Goal: Task Accomplishment & Management: Manage account settings

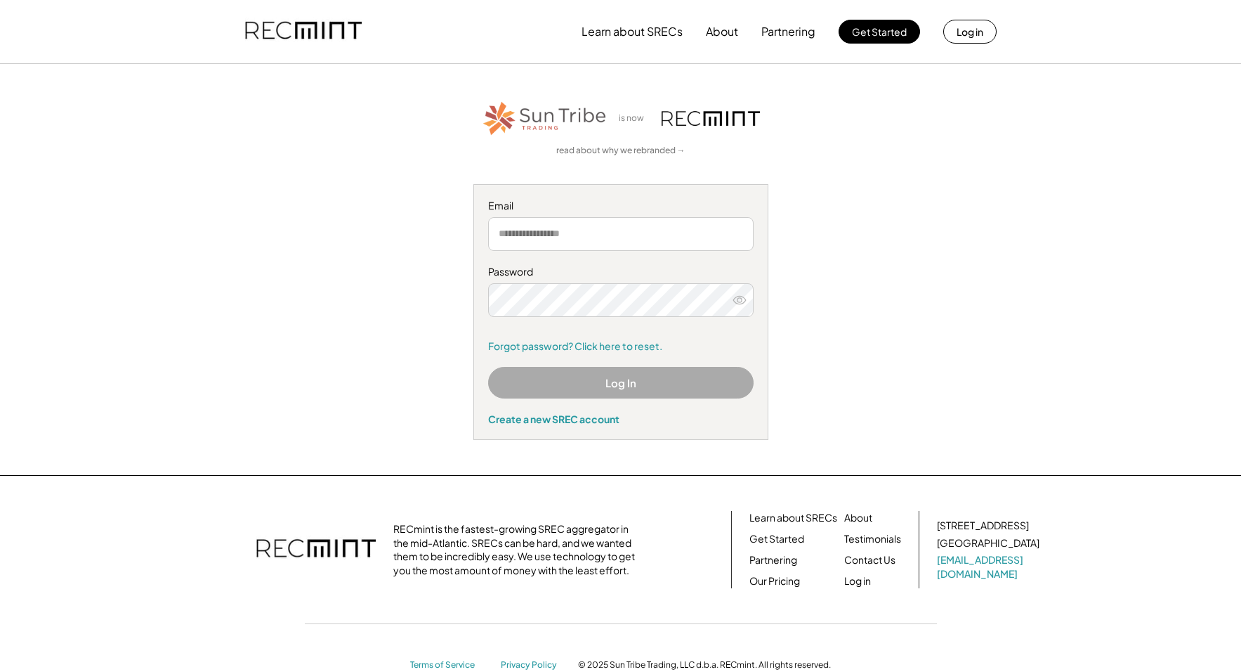
click at [1068, 207] on div "is now read about why we rebranded → Email Password Forgot password? Click here…" at bounding box center [620, 269] width 899 height 341
click at [683, 234] on input "email" at bounding box center [621, 234] width 266 height 34
type input "**********"
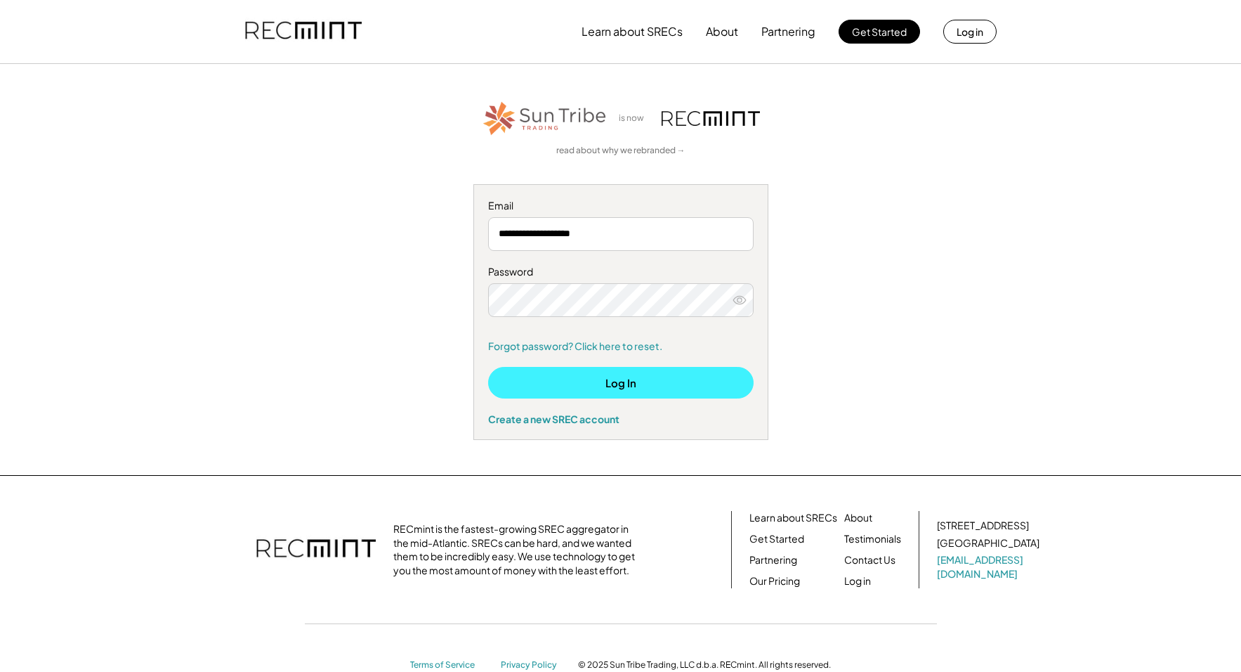
click at [608, 377] on button "Log In" at bounding box center [621, 383] width 266 height 32
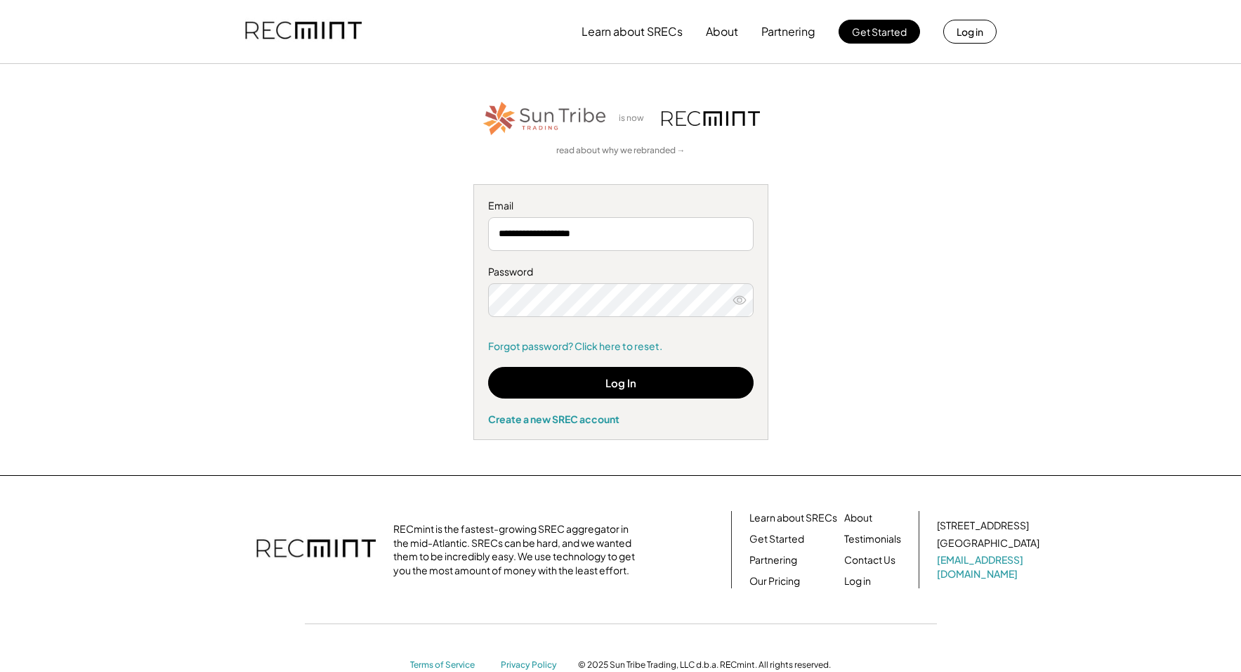
click at [743, 295] on icon at bounding box center [740, 300] width 14 height 14
click at [247, 275] on div "**********" at bounding box center [620, 269] width 865 height 341
click at [240, 180] on div "**********" at bounding box center [620, 269] width 865 height 341
click at [665, 240] on input "**********" at bounding box center [621, 234] width 266 height 34
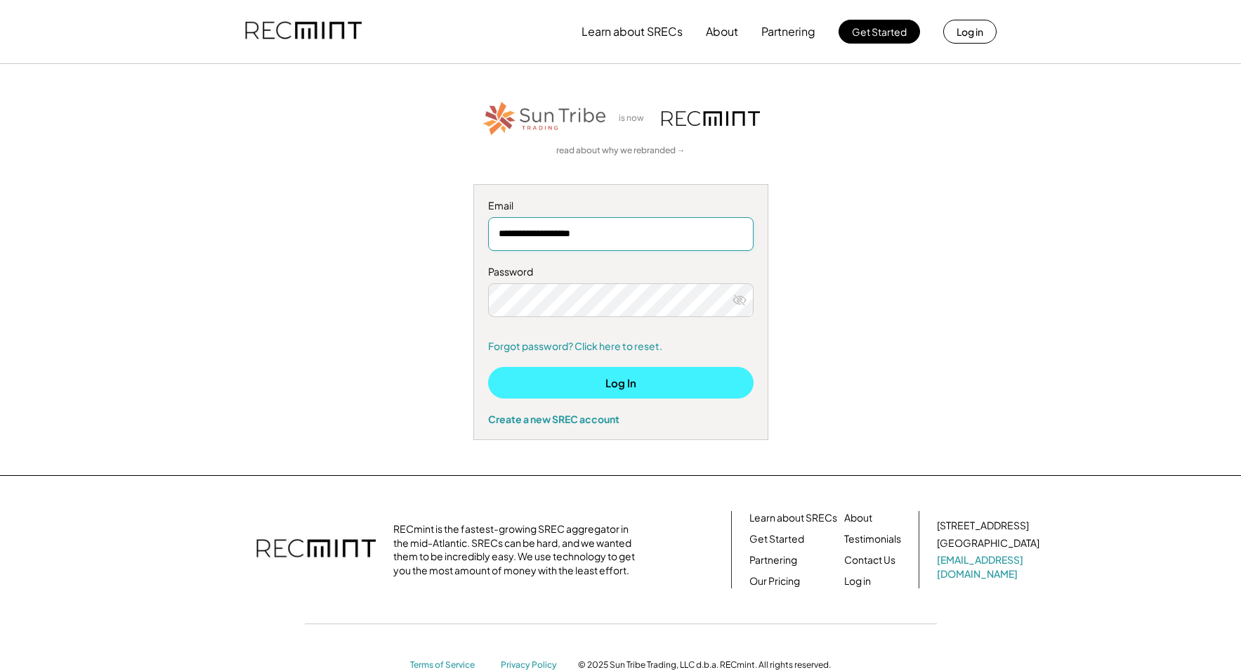
click at [634, 391] on button "Log In" at bounding box center [621, 383] width 266 height 32
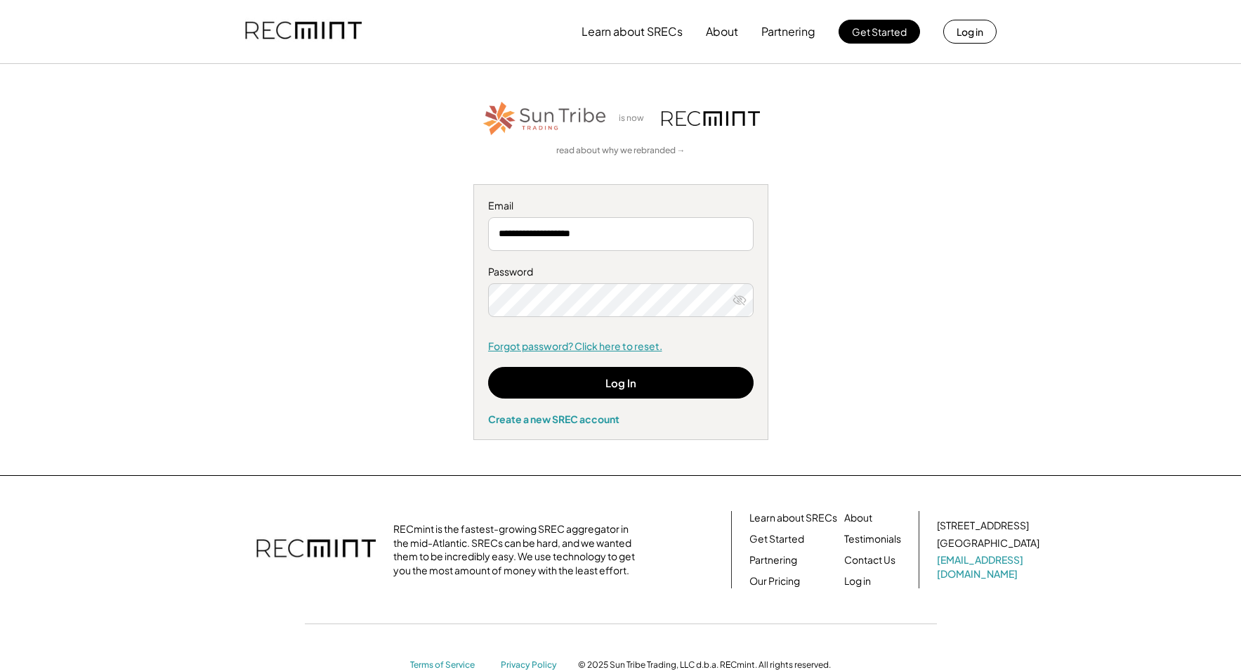
click at [577, 341] on link "Forgot password? Click here to reset." at bounding box center [621, 346] width 266 height 14
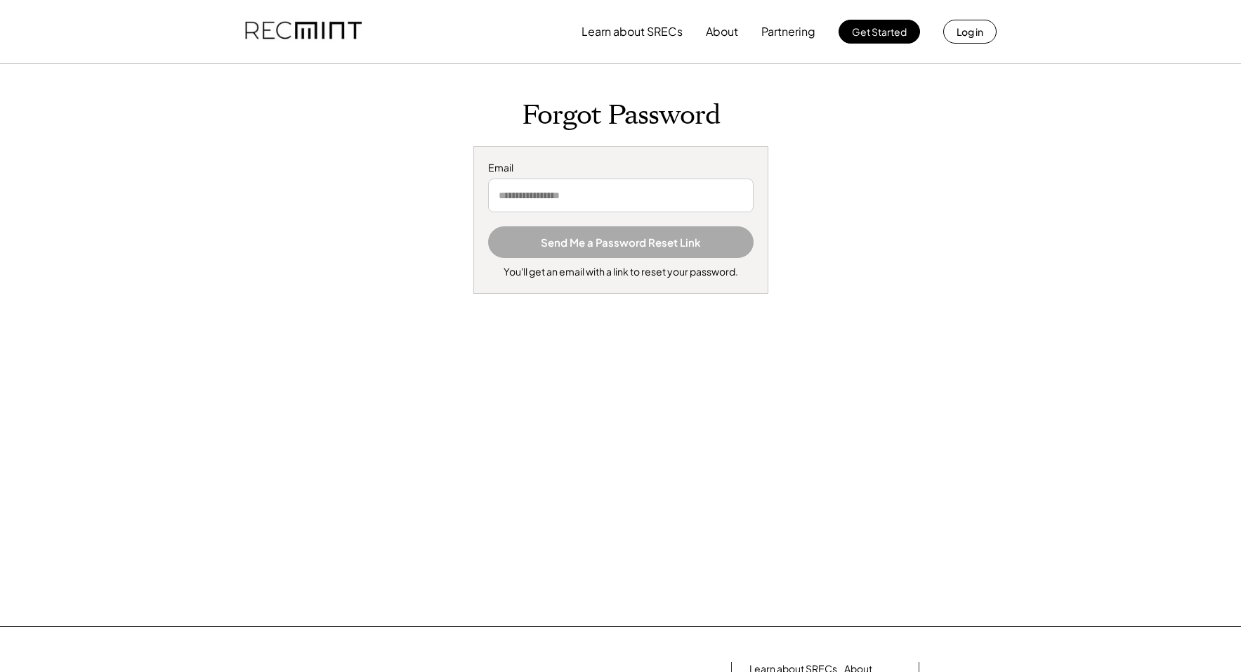
click at [670, 199] on input "email" at bounding box center [621, 195] width 266 height 34
type input "**********"
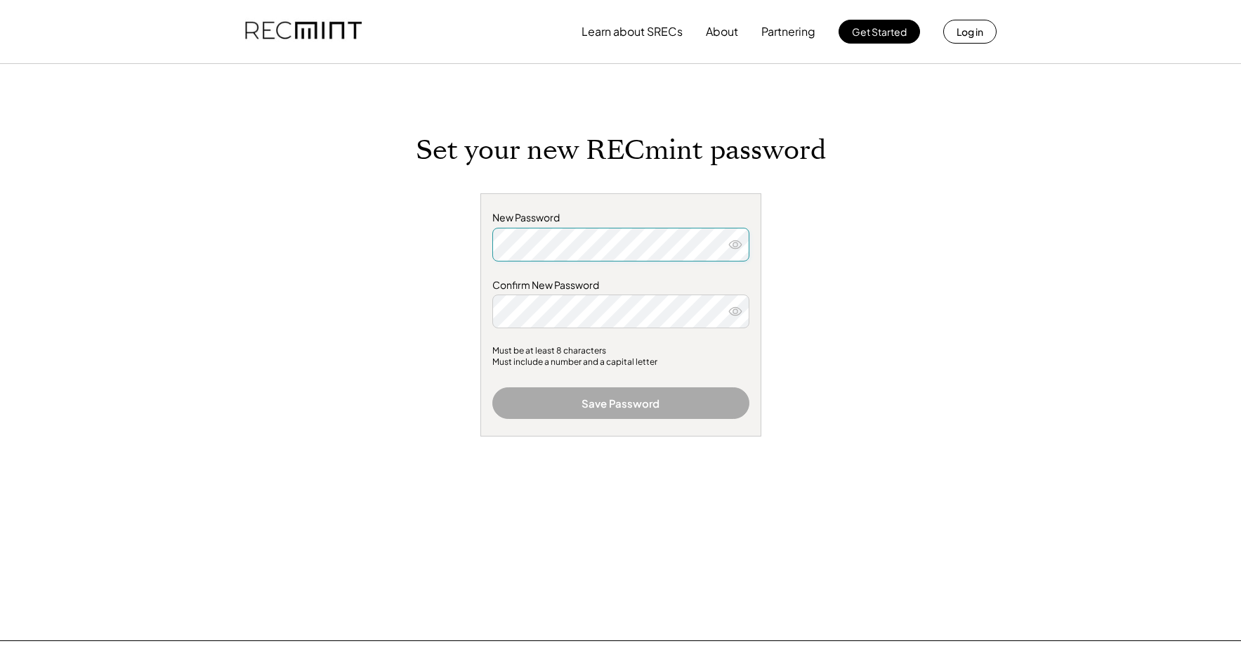
click at [741, 241] on icon at bounding box center [735, 244] width 14 height 14
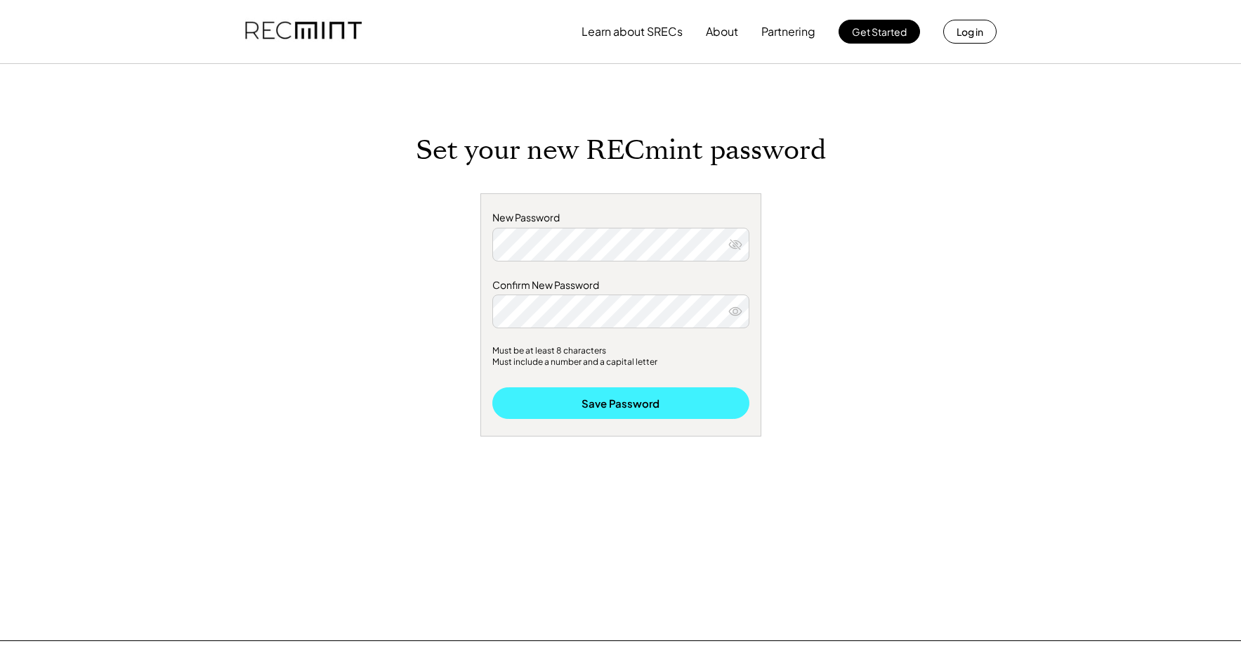
click at [638, 401] on button "Save Password" at bounding box center [620, 403] width 257 height 32
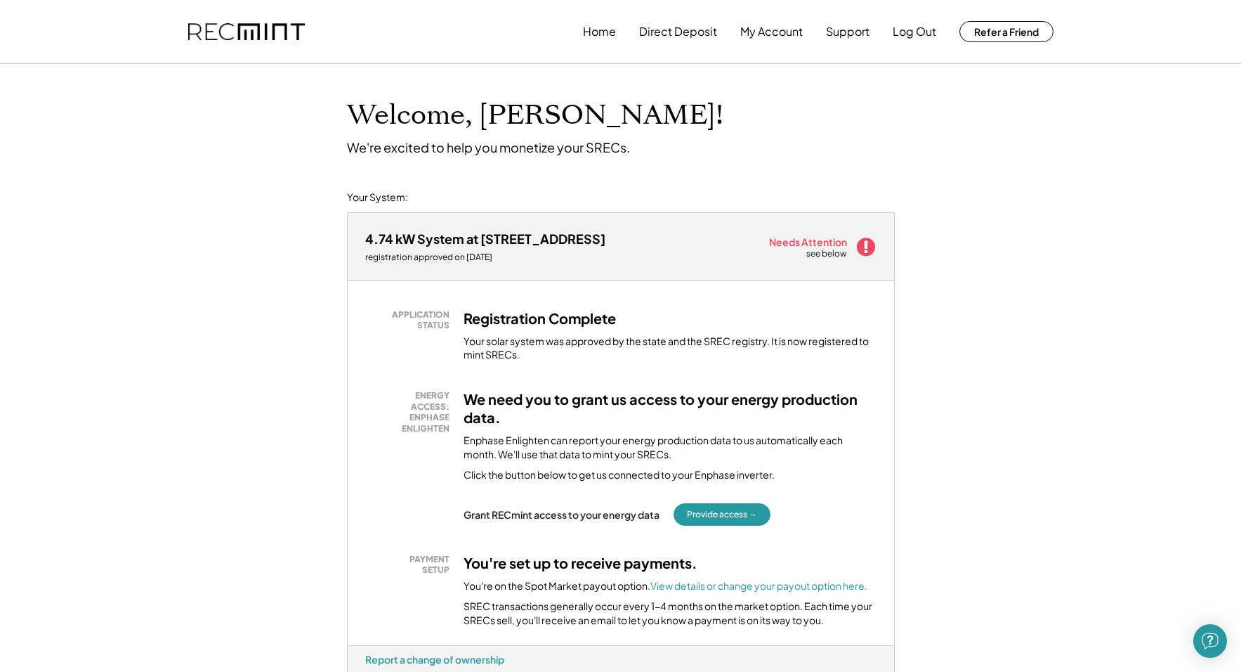
scroll to position [140, 0]
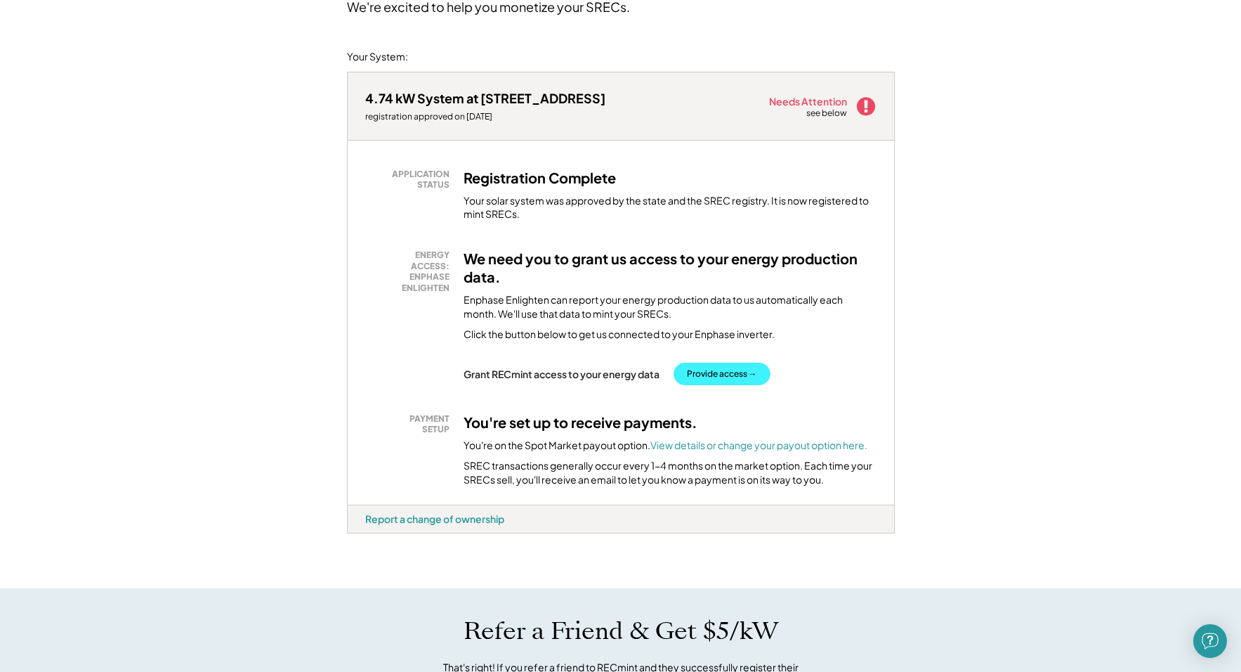
click at [746, 374] on button "Provide access →" at bounding box center [722, 373] width 97 height 22
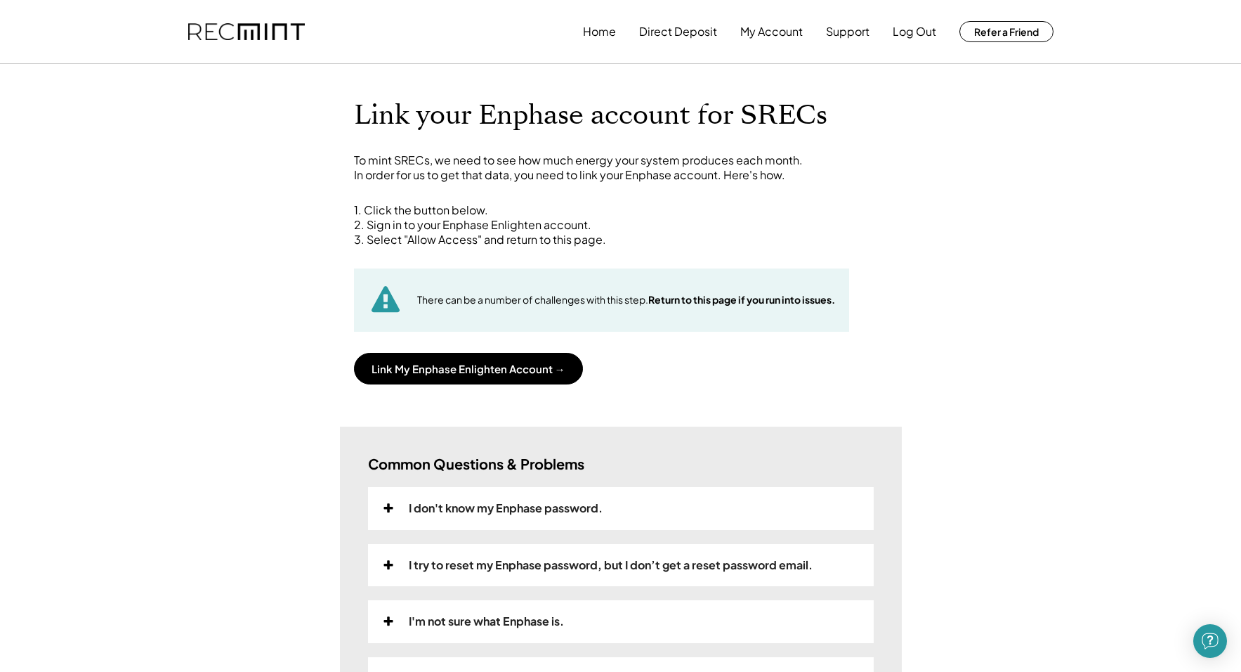
click at [1012, 327] on div "Home Direct Deposit My Account Support Log Out Refer a Friend Link your Enphase…" at bounding box center [620, 585] width 1241 height 1171
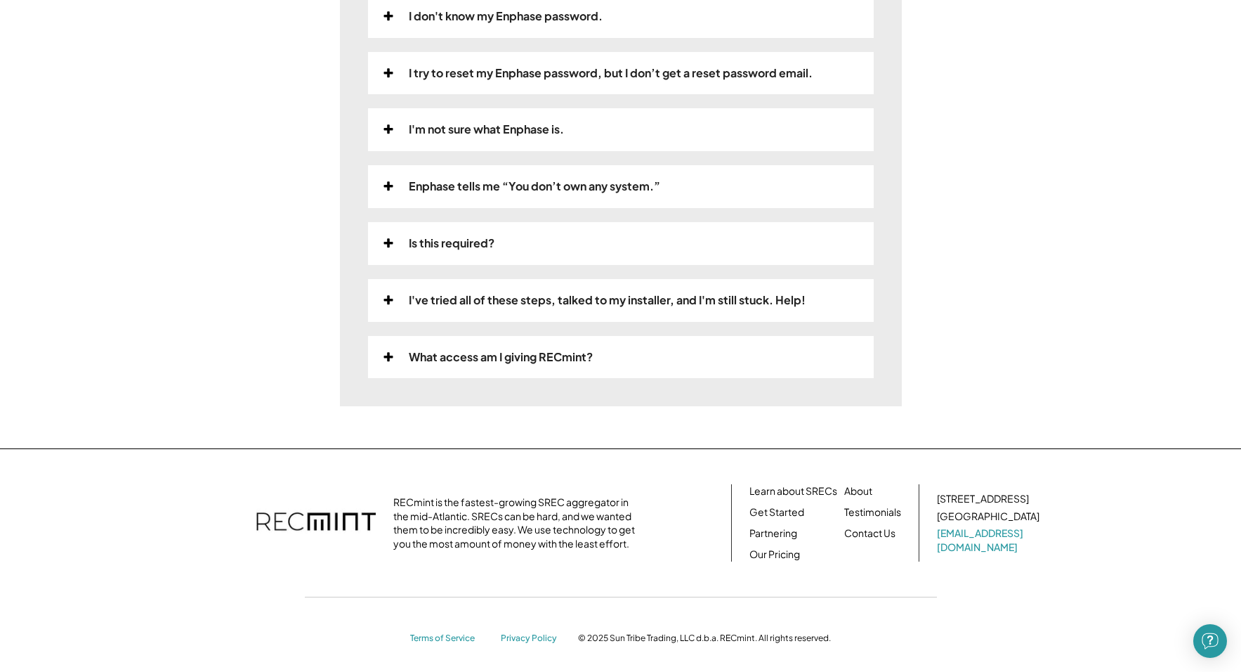
scroll to position [78, 0]
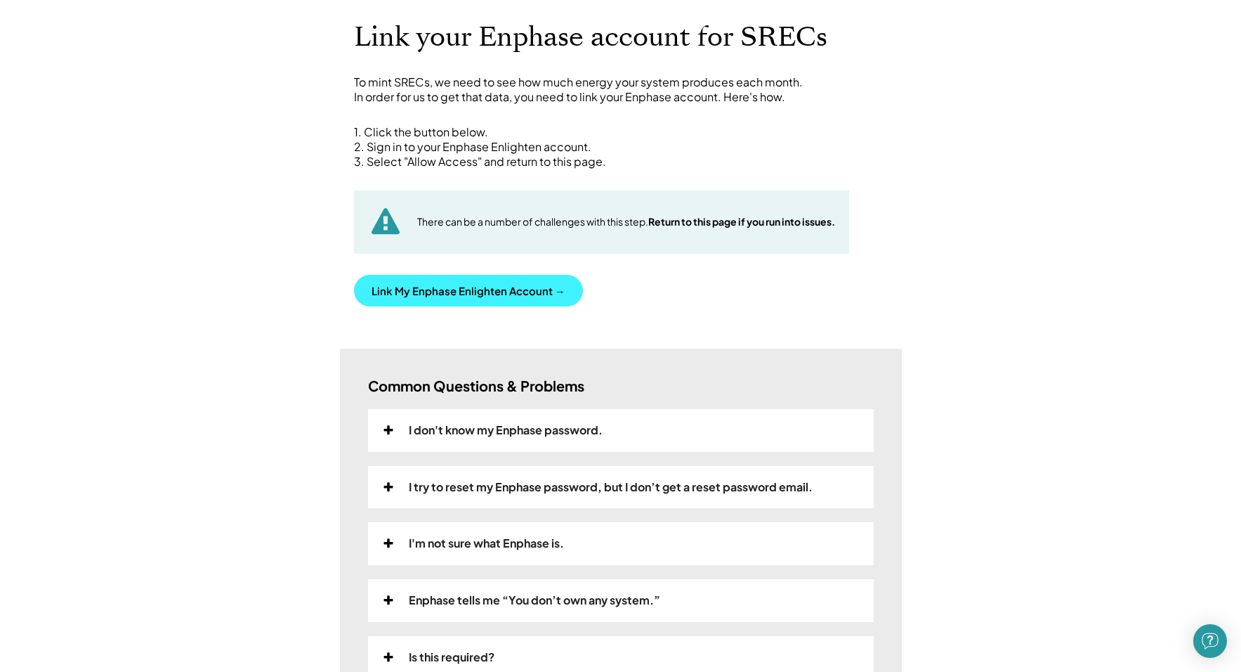
click at [513, 292] on button "Link My Enphase Enlighten Account →" at bounding box center [468, 291] width 229 height 32
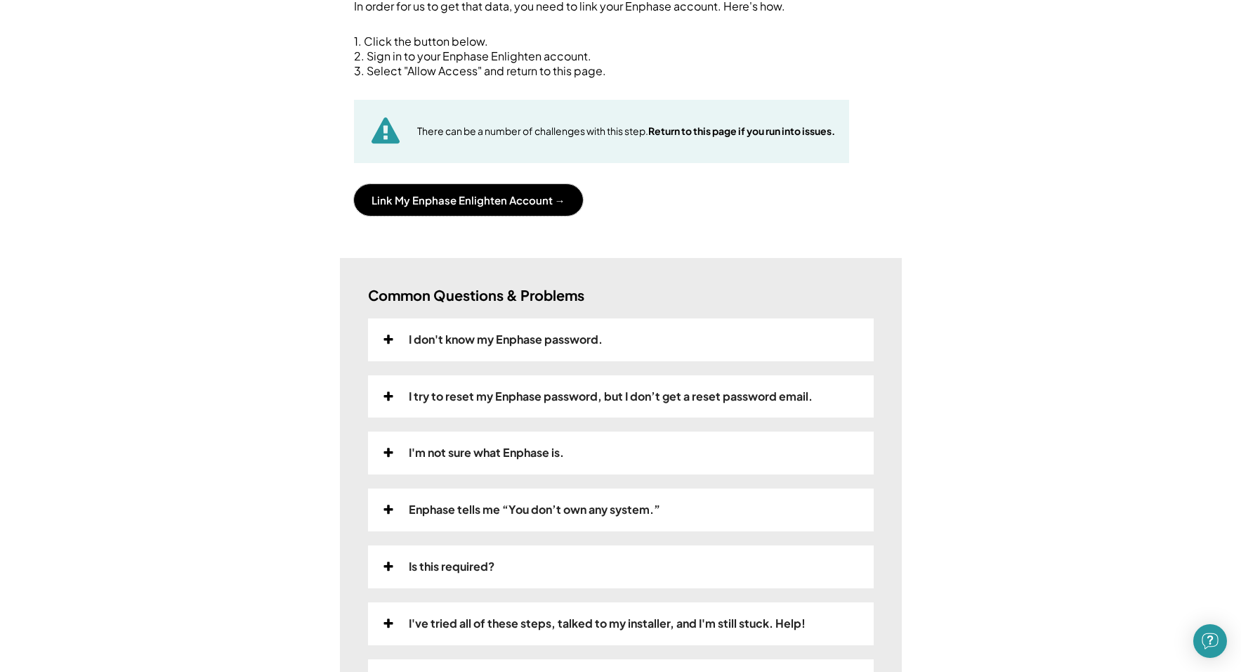
scroll to position [148, 0]
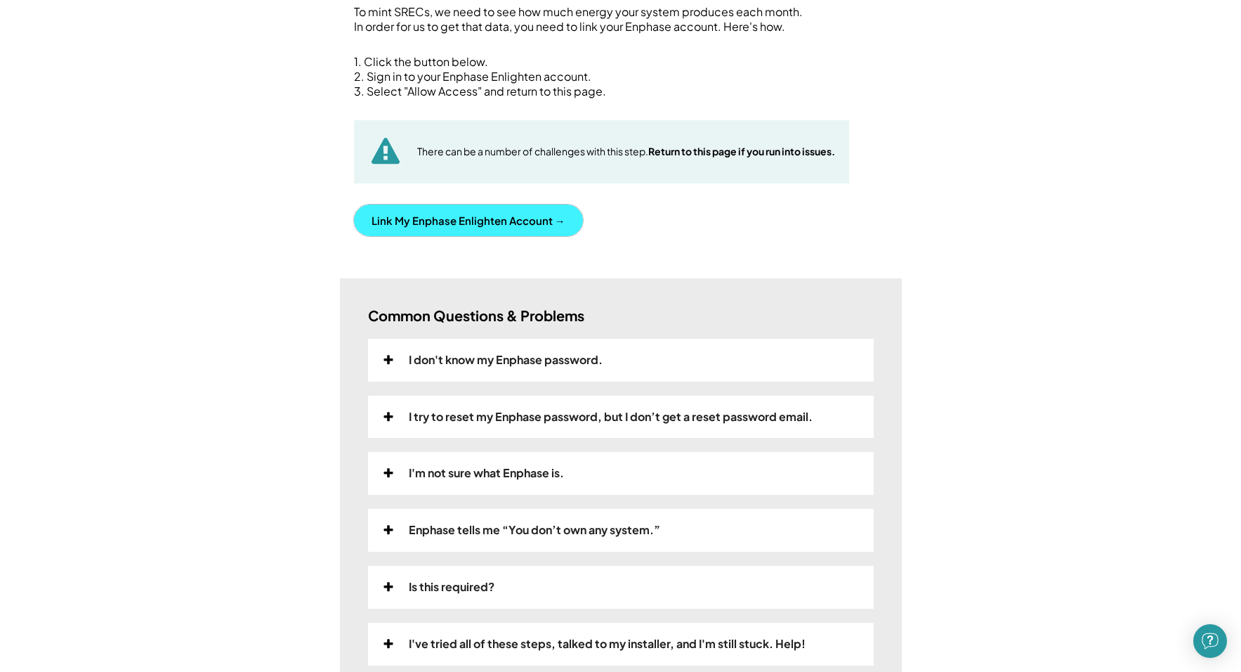
click at [511, 213] on button "Link My Enphase Enlighten Account →" at bounding box center [468, 220] width 229 height 32
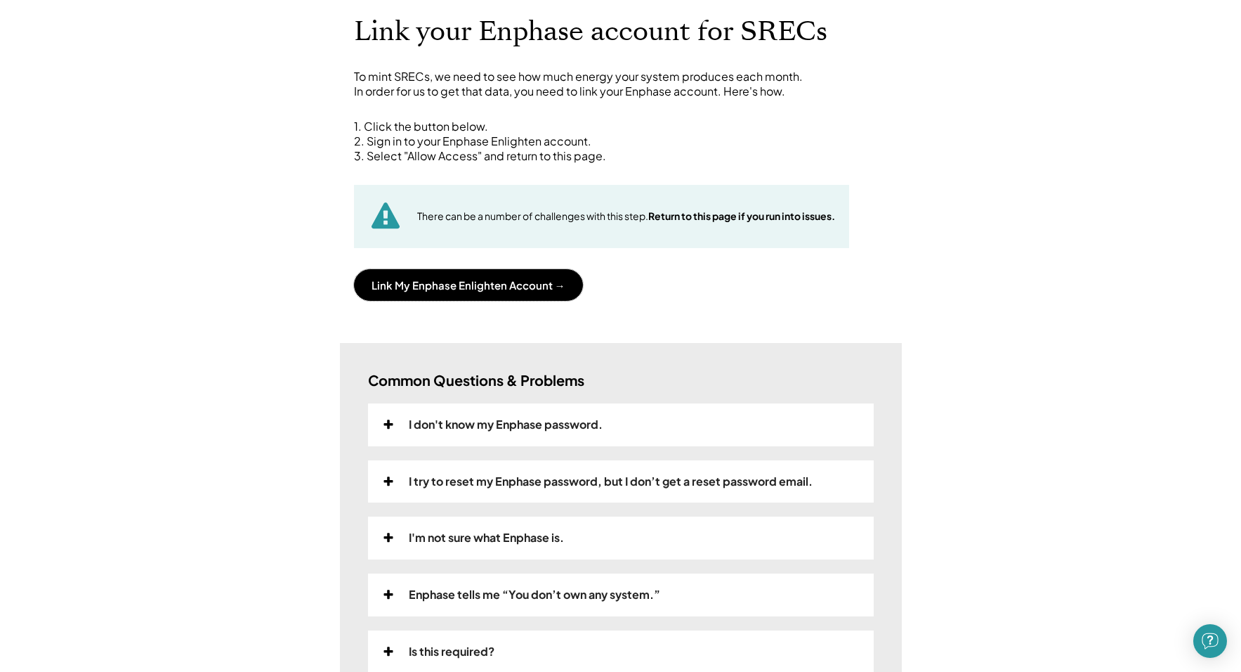
scroll to position [8, 0]
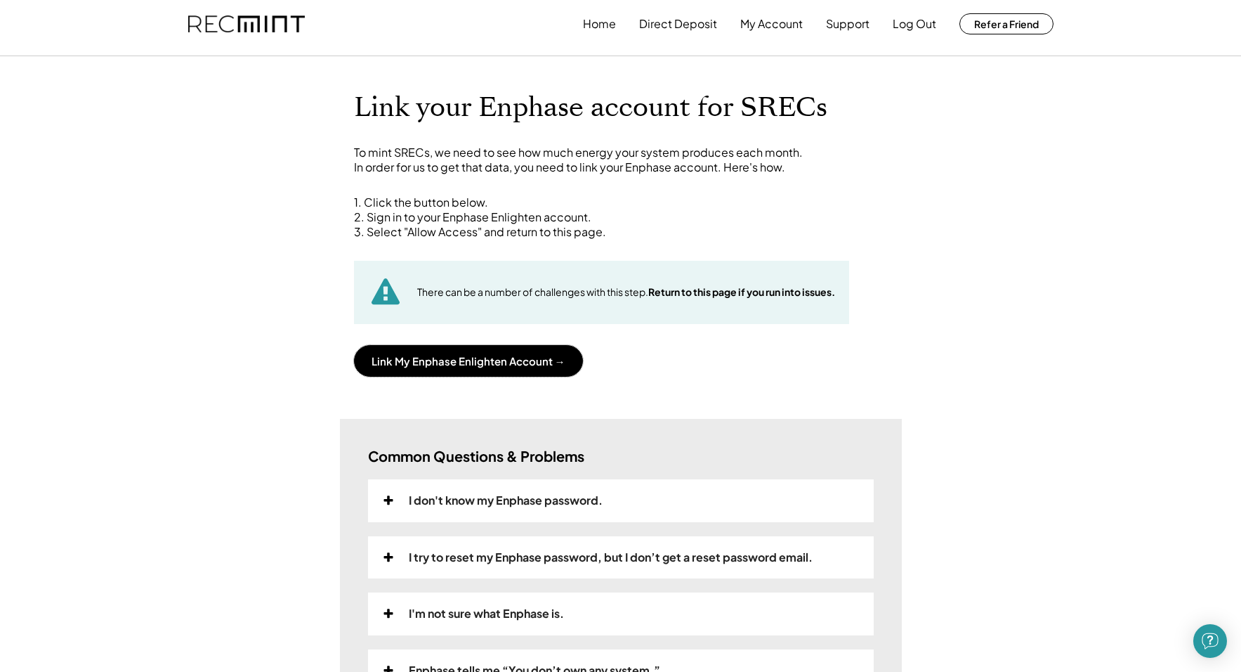
click at [914, 227] on div "Home Direct Deposit My Account Support Log Out Refer a Friend Link your Enphase…" at bounding box center [620, 577] width 1241 height 1171
click at [512, 364] on button "Link My Enphase Enlighten Account →" at bounding box center [468, 361] width 229 height 32
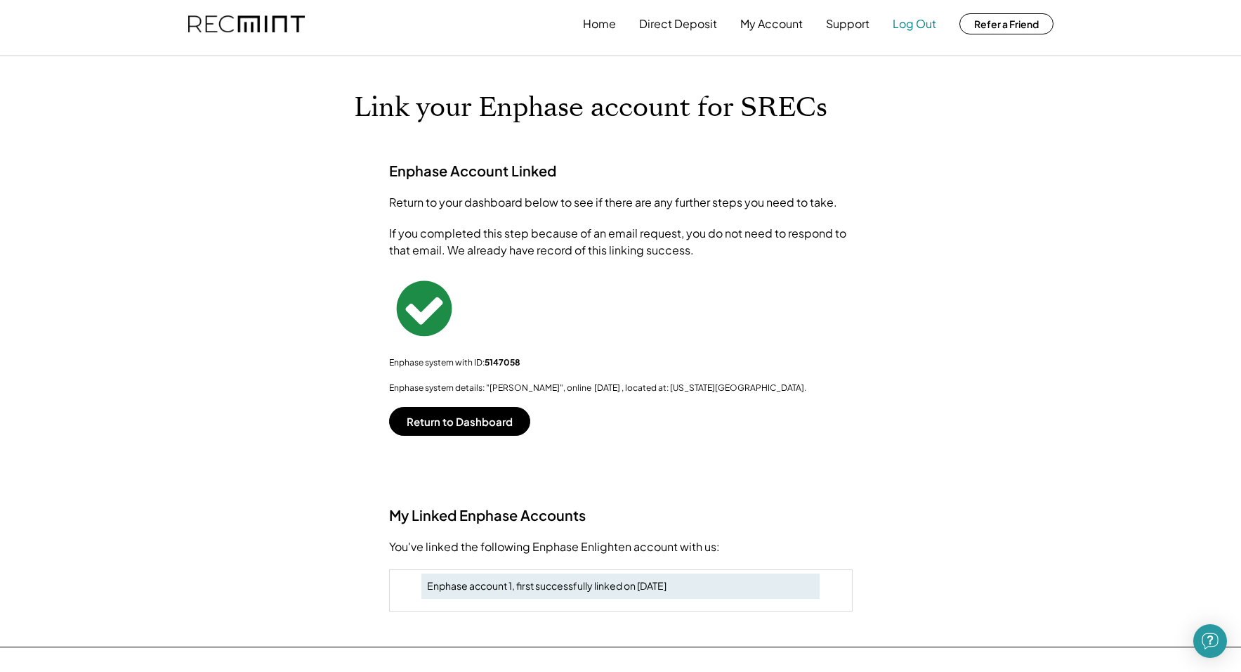
click at [912, 25] on button "Log Out" at bounding box center [915, 24] width 44 height 28
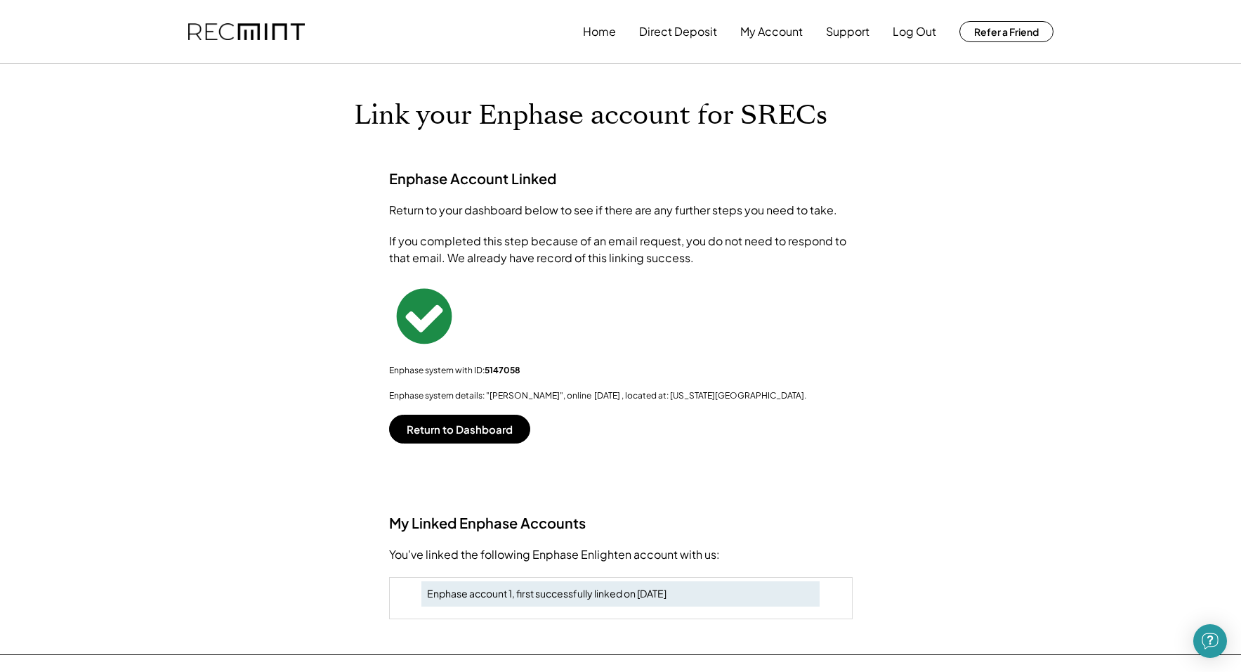
scroll to position [211, 0]
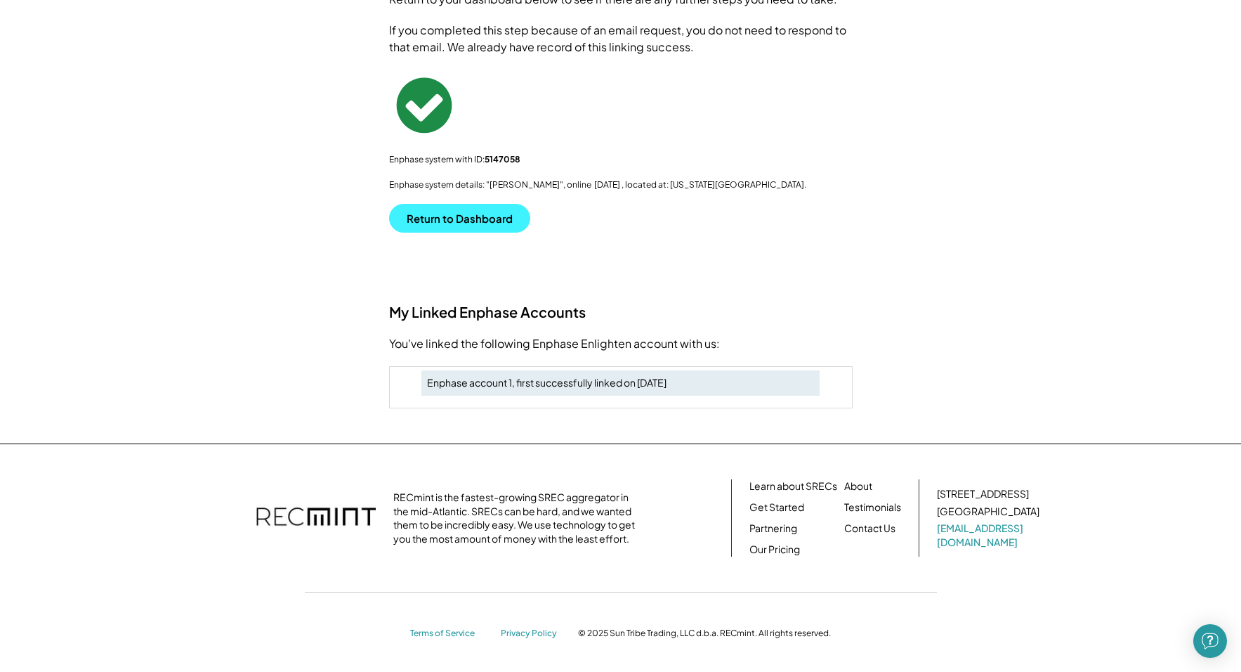
click at [465, 213] on button "Return to Dashboard" at bounding box center [459, 218] width 141 height 29
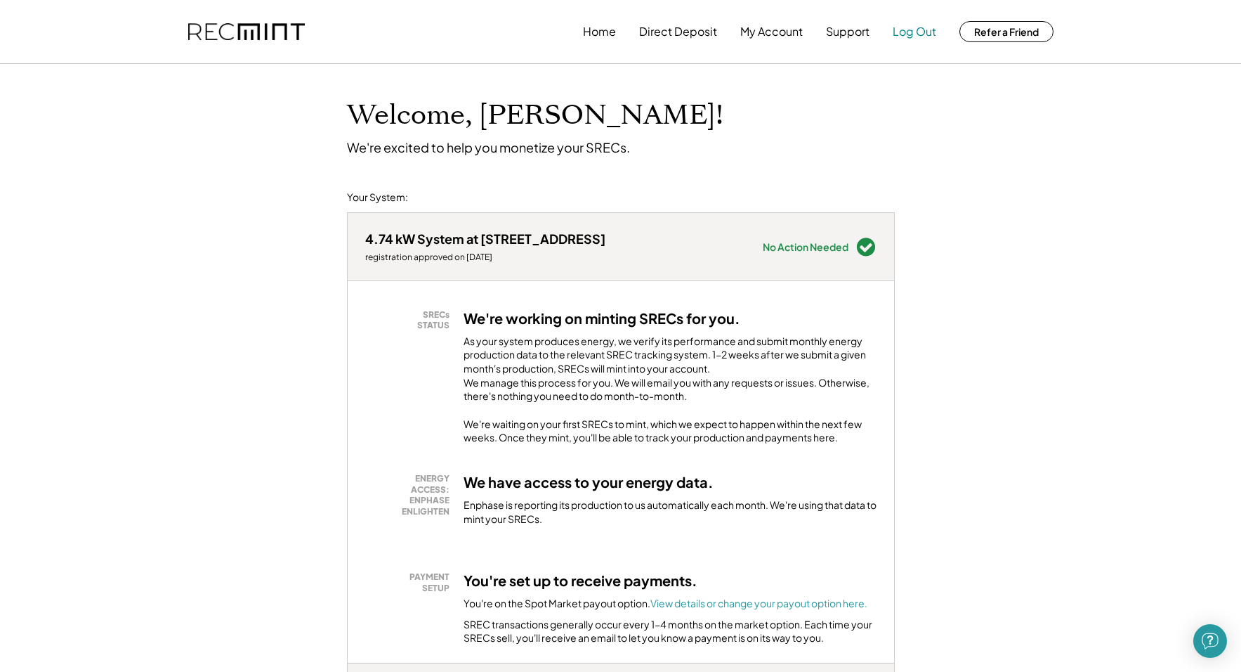
click at [920, 34] on button "Log Out" at bounding box center [915, 32] width 44 height 28
